Goal: Task Accomplishment & Management: Complete application form

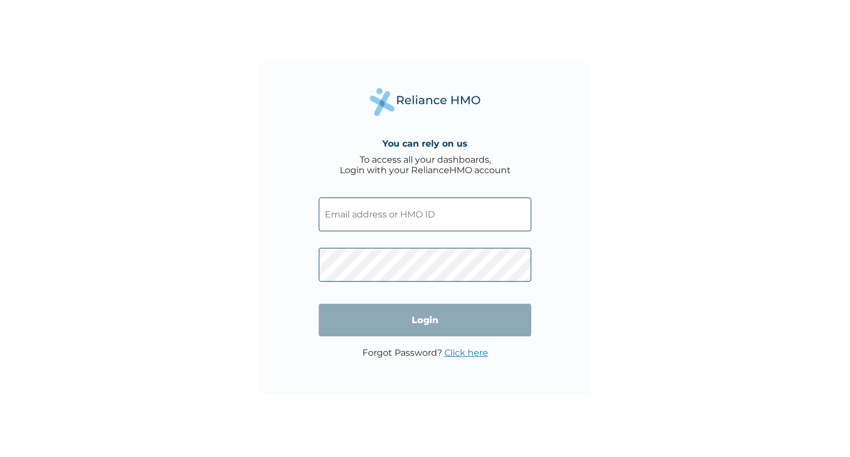
click at [388, 224] on input "text" at bounding box center [425, 215] width 213 height 34
paste input "MFD/10172/A"
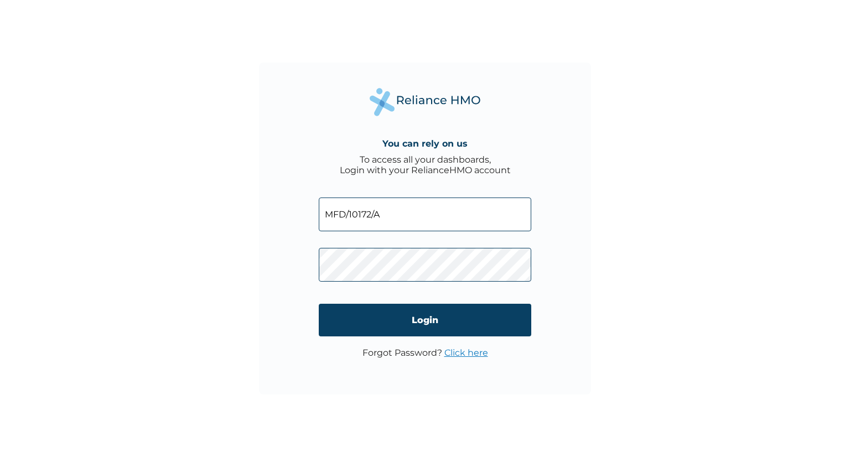
type input "MFD/10172/A"
click at [368, 319] on input "Login" at bounding box center [425, 320] width 213 height 33
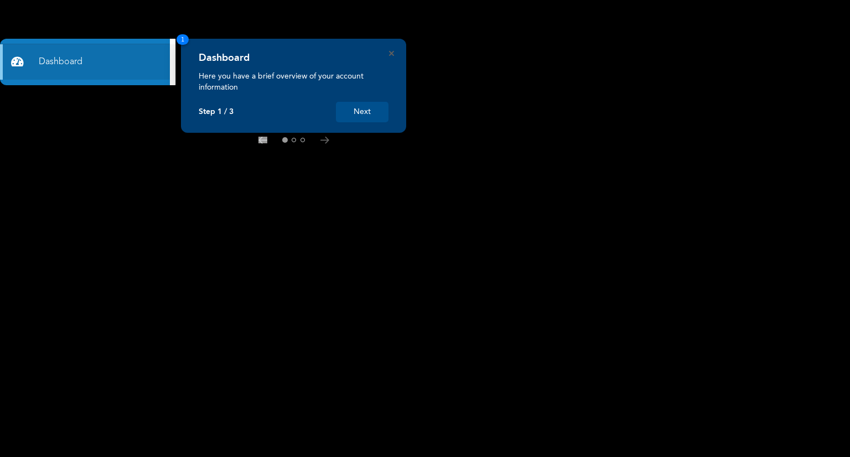
click at [364, 115] on button "Next" at bounding box center [362, 112] width 53 height 20
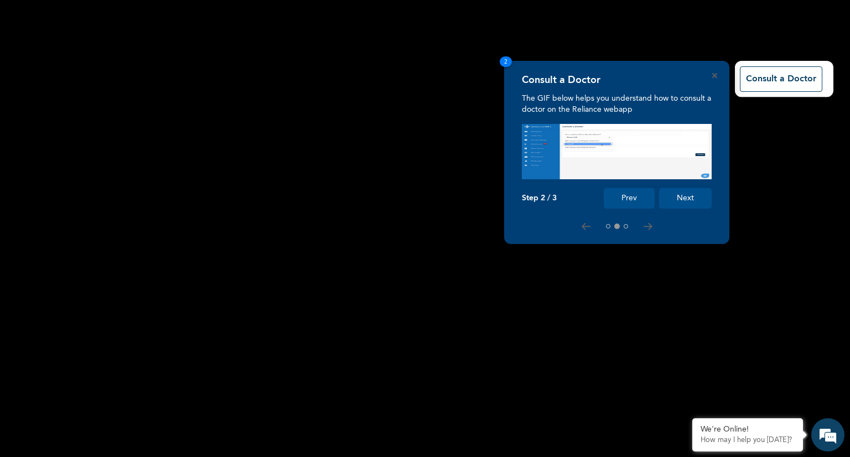
click at [746, 158] on rect at bounding box center [425, 228] width 850 height 457
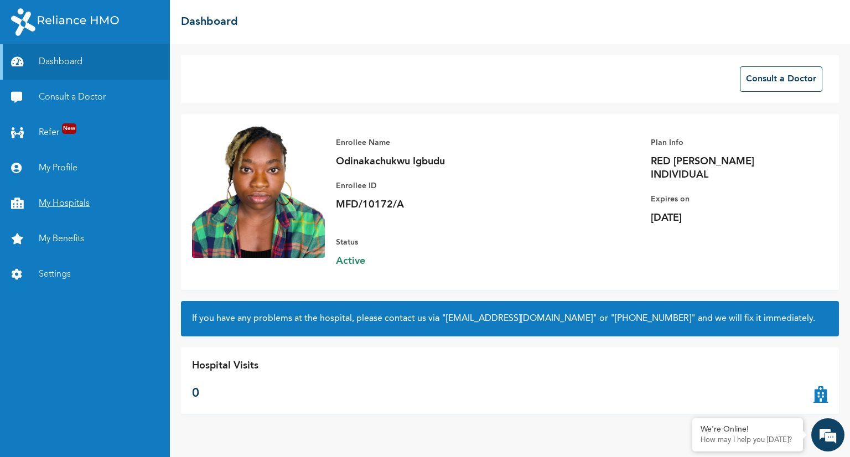
click at [60, 203] on link "My Hospitals" at bounding box center [85, 203] width 170 height 35
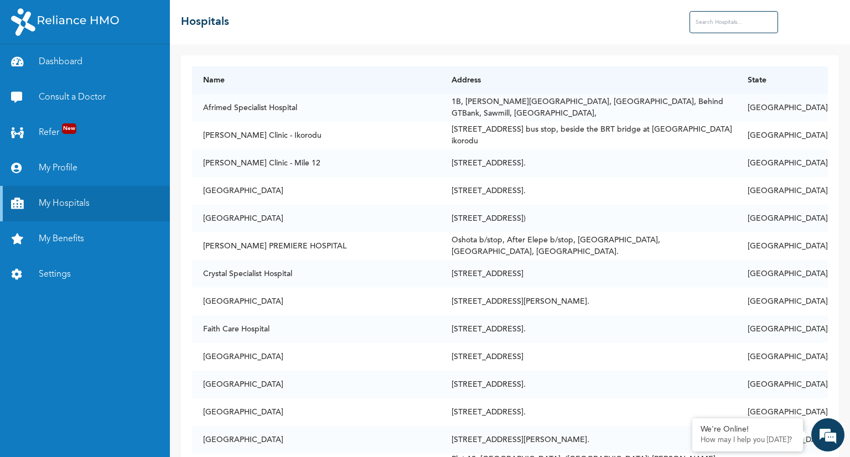
click at [740, 24] on input "text" at bounding box center [734, 22] width 89 height 22
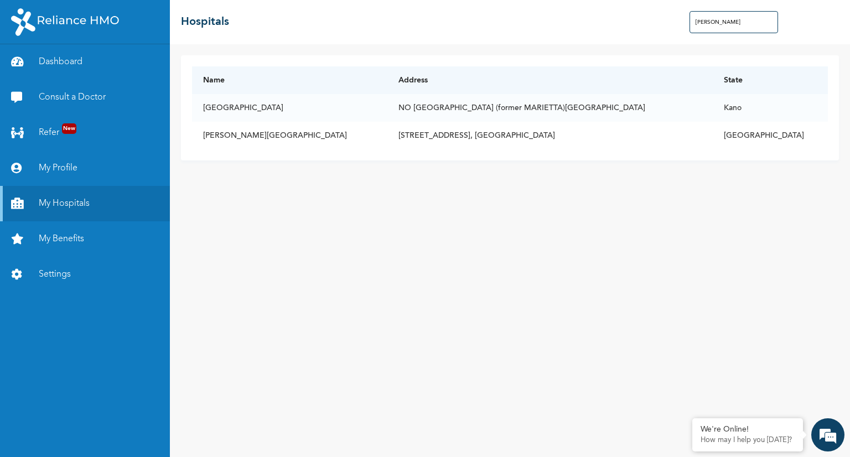
click at [699, 25] on input "[PERSON_NAME]" at bounding box center [734, 22] width 89 height 22
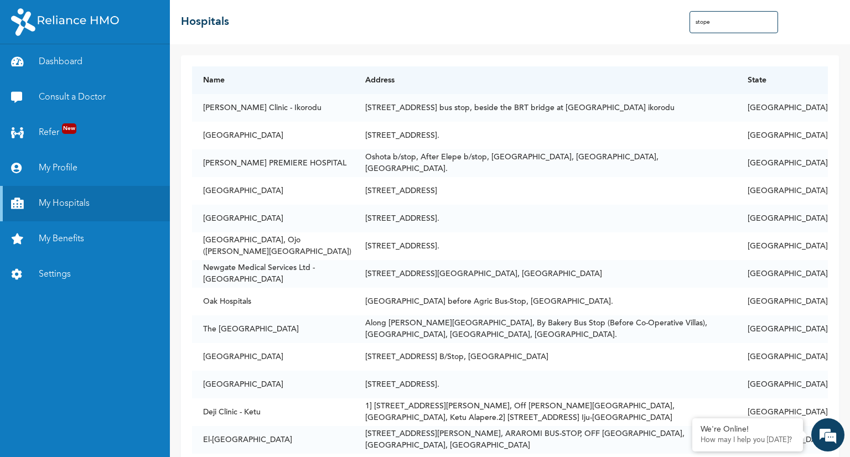
type input "stopes"
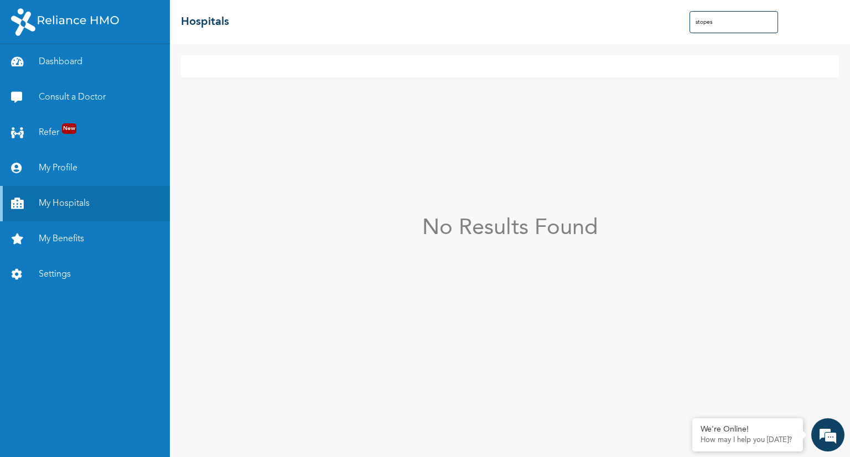
click at [706, 22] on input "stopes" at bounding box center [734, 22] width 89 height 22
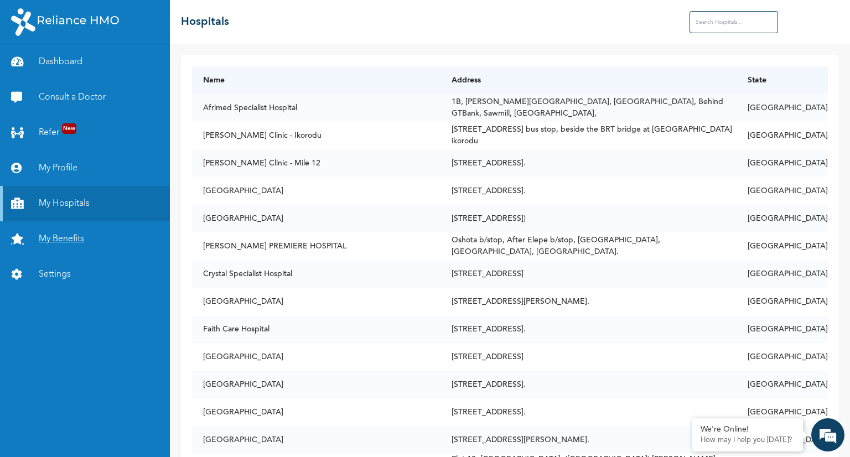
click at [58, 235] on link "My Benefits" at bounding box center [85, 238] width 170 height 35
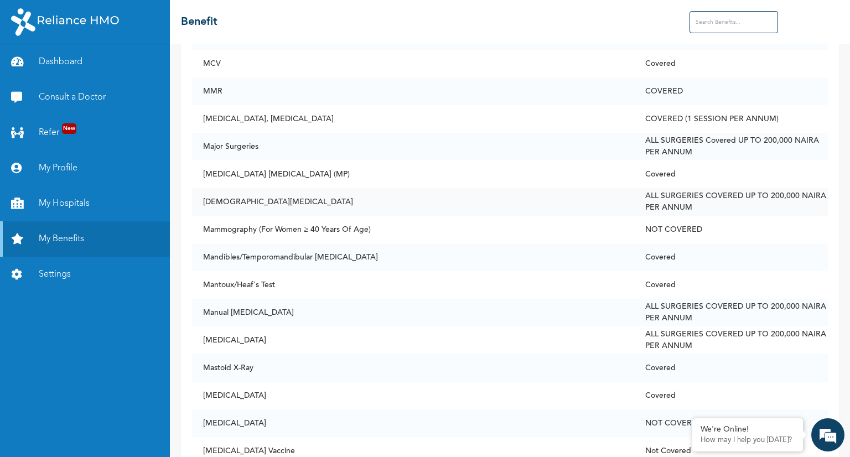
scroll to position [4594, 0]
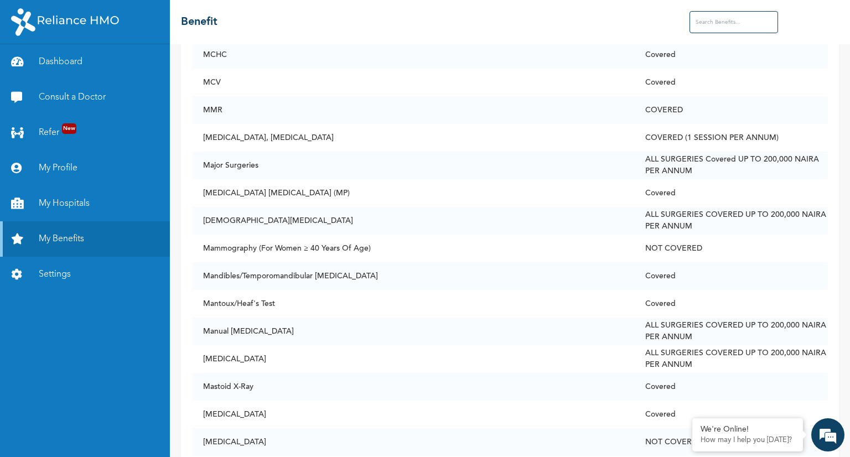
click at [691, 20] on input "text" at bounding box center [734, 22] width 89 height 22
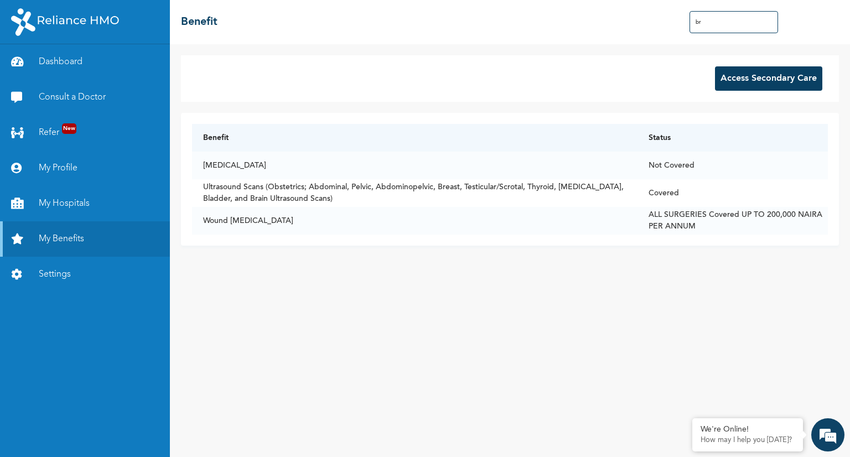
scroll to position [0, 0]
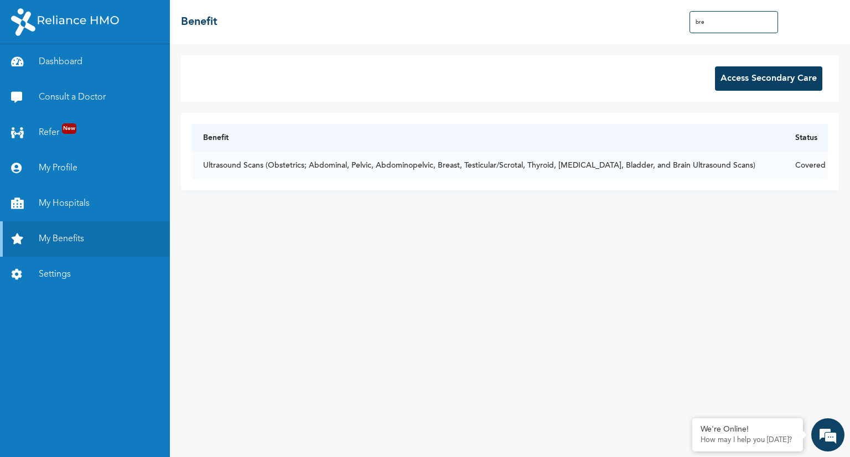
drag, startPoint x: 728, startPoint y: 20, endPoint x: 675, endPoint y: 20, distance: 53.7
click at [675, 20] on div "☰ Benefit bre" at bounding box center [510, 22] width 680 height 44
type input "bre"
click at [69, 95] on link "Consult a Doctor" at bounding box center [85, 97] width 170 height 35
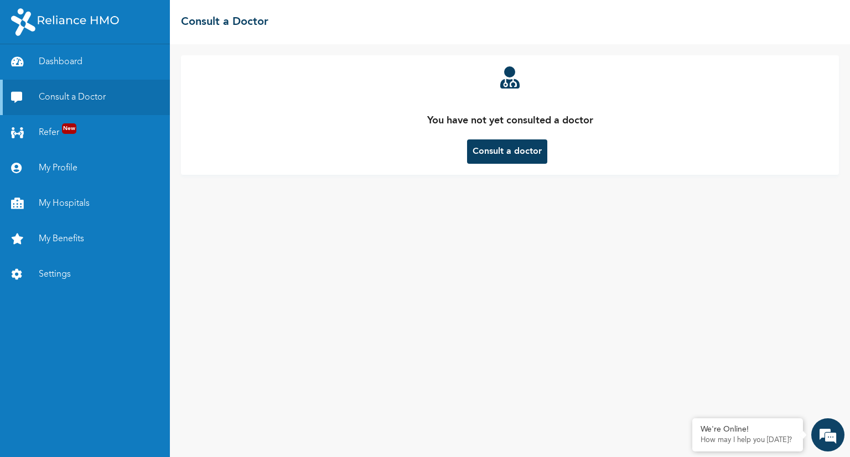
click at [510, 158] on button "Consult a doctor" at bounding box center [507, 151] width 80 height 24
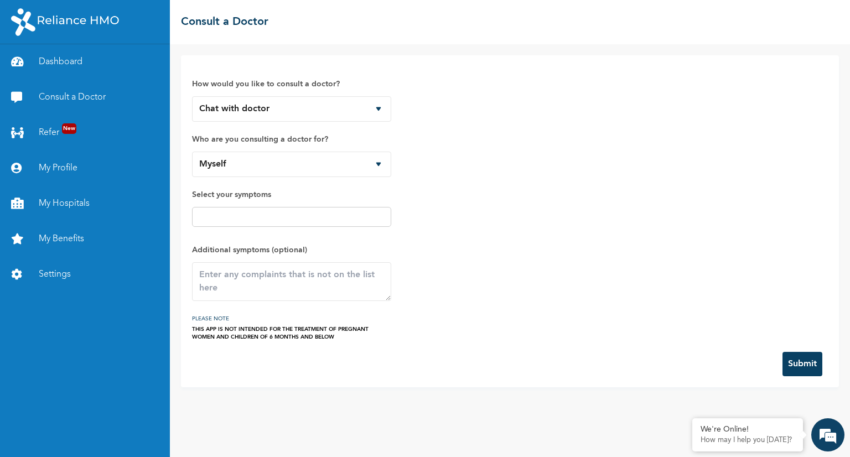
click at [247, 211] on input "text" at bounding box center [291, 216] width 193 height 13
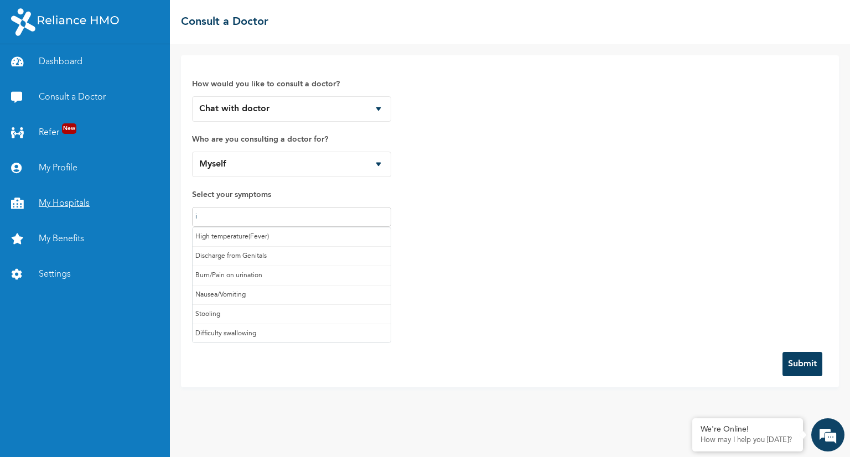
type input "it"
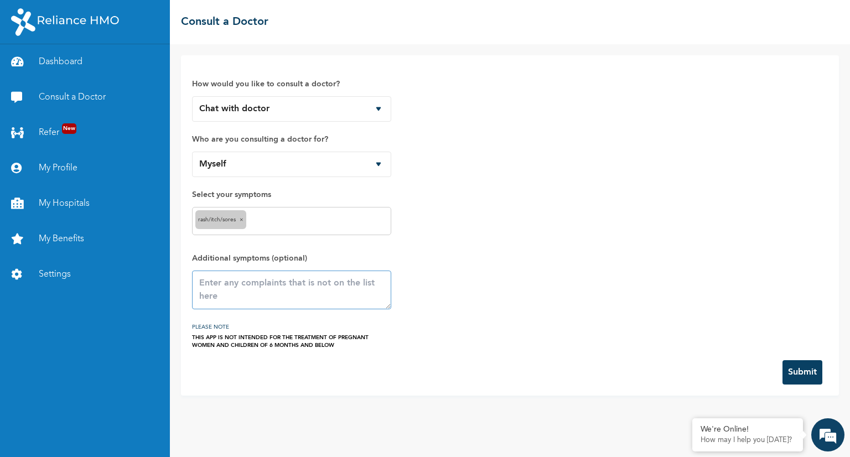
click at [262, 286] on textarea at bounding box center [291, 290] width 199 height 39
click at [245, 292] on textarea "underneath my left armpit keeps itching. I previouslybthought it" at bounding box center [291, 290] width 199 height 39
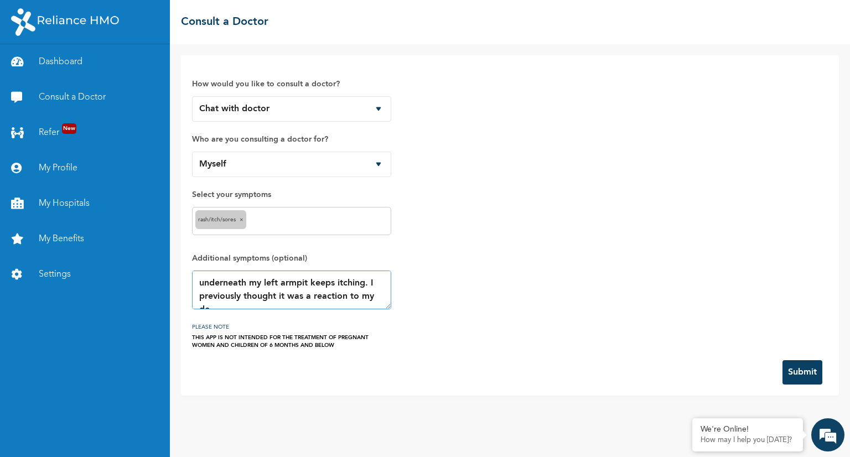
scroll to position [7, 0]
click at [221, 304] on textarea "underneath my left armpit keeps itching. I previously thought it was a reaction…" at bounding box center [291, 290] width 199 height 39
drag, startPoint x: 221, startPoint y: 304, endPoint x: 199, endPoint y: 307, distance: 22.3
click at [199, 307] on textarea "underneath my left armpit keeps itching. I previously thought it was a reaction…" at bounding box center [291, 290] width 199 height 39
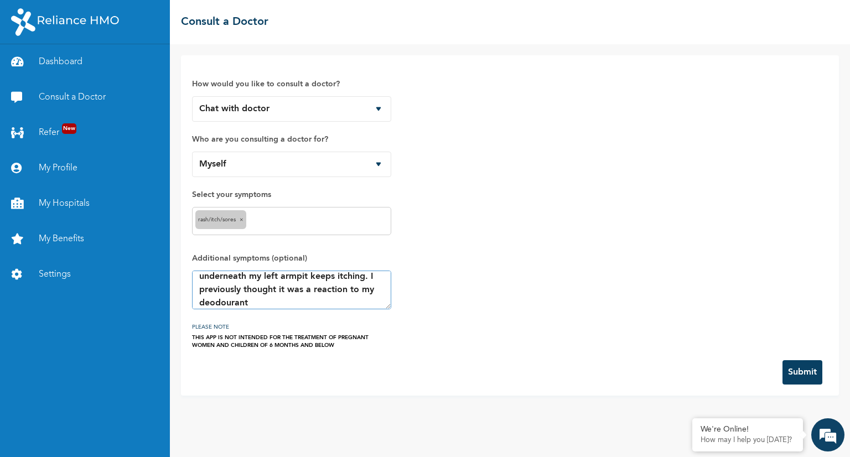
click at [268, 302] on textarea "underneath my left armpit keeps itching. I previously thought it was a reaction…" at bounding box center [291, 290] width 199 height 39
type textarea "underneath my left armpit keeps itching. I previously thought it was a reaction…"
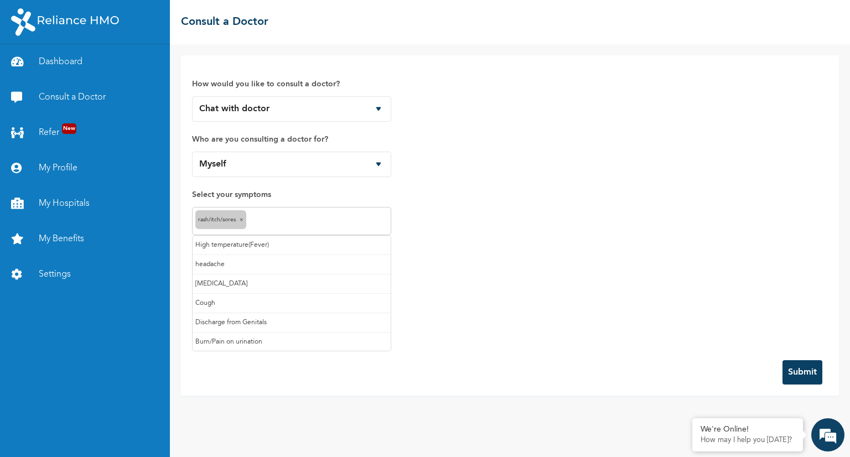
click at [272, 216] on input "text" at bounding box center [318, 221] width 139 height 13
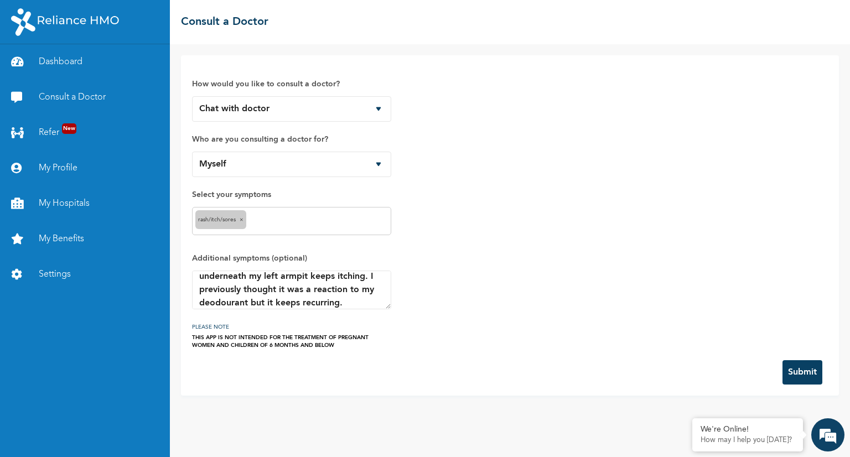
click at [818, 367] on button "Submit" at bounding box center [803, 372] width 40 height 24
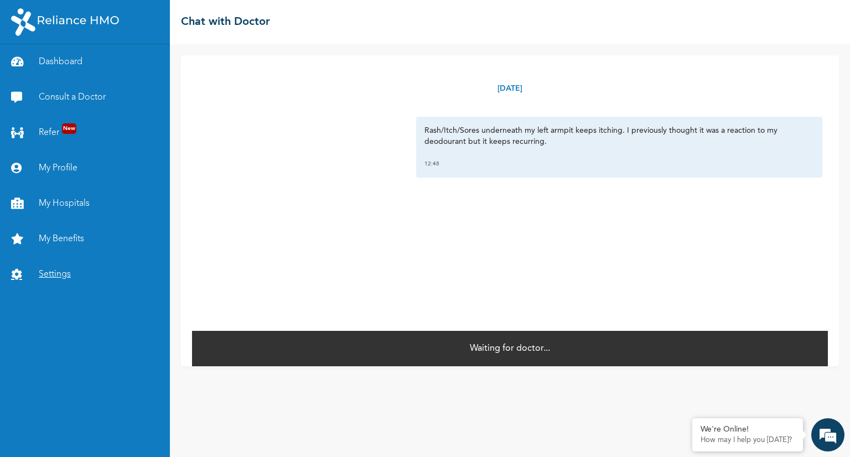
click at [64, 271] on link "Settings" at bounding box center [85, 274] width 170 height 35
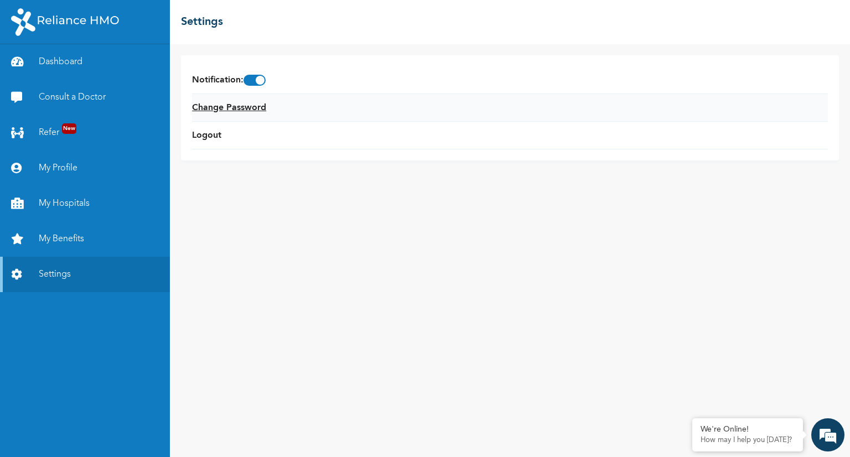
click at [215, 104] on link "Change Password" at bounding box center [229, 107] width 74 height 13
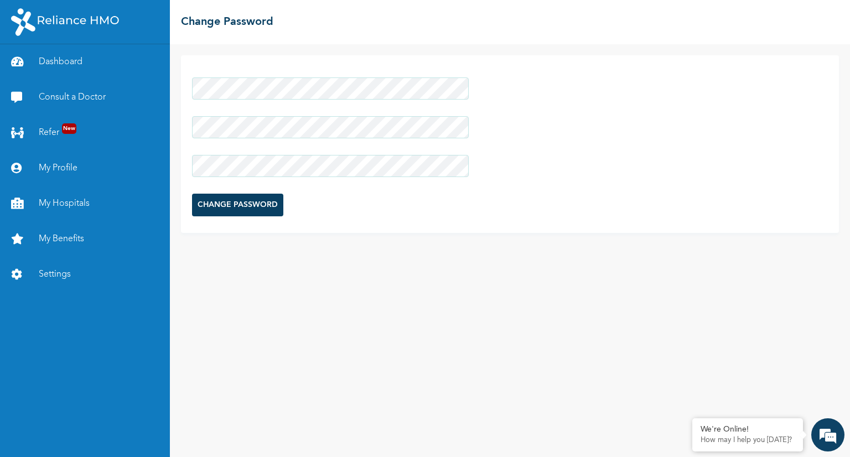
click at [182, 126] on div "CHANGE PASSWORD" at bounding box center [510, 144] width 658 height 178
click at [225, 210] on input "CHANGE PASSWORD" at bounding box center [237, 205] width 91 height 23
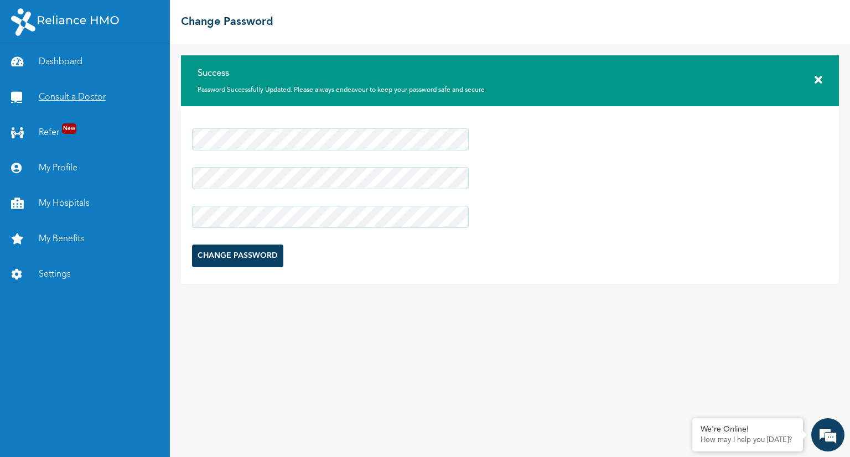
click at [77, 96] on link "Consult a Doctor" at bounding box center [85, 97] width 170 height 35
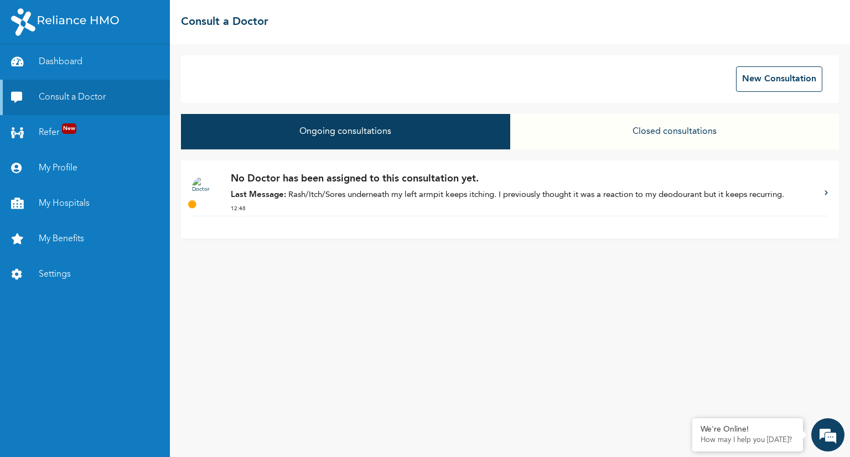
click at [255, 181] on p "No Doctor has been assigned to this consultation yet." at bounding box center [522, 179] width 583 height 15
